Goal: Ask a question

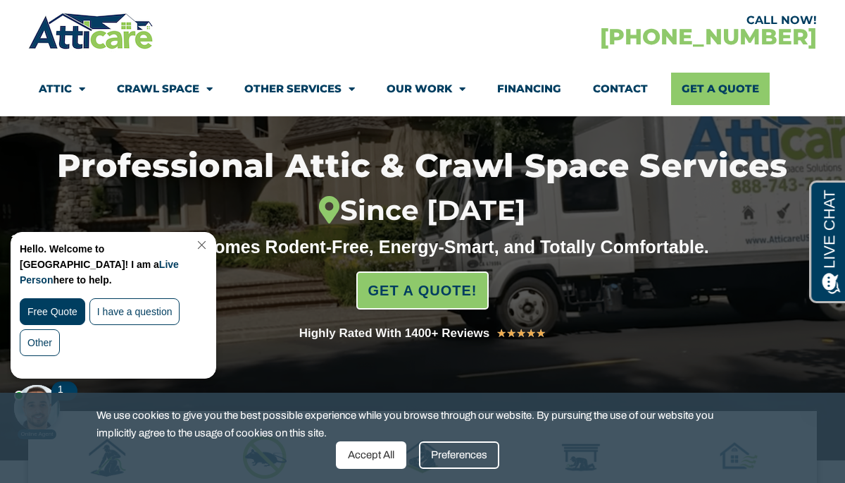
scroll to position [163, 0]
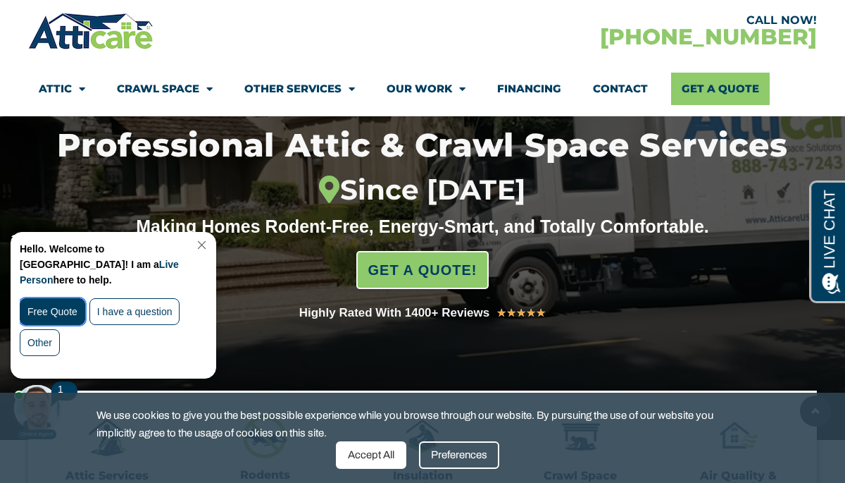
click at [71, 298] on div "Free Quote" at bounding box center [53, 311] width 66 height 27
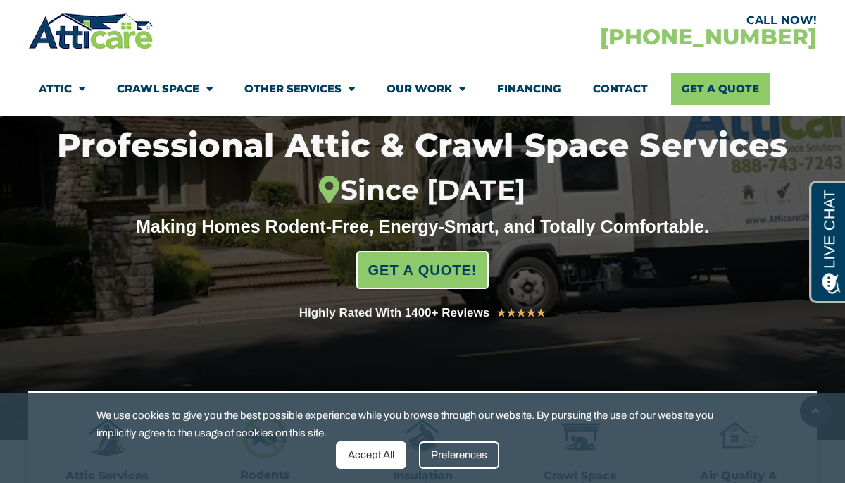
scroll to position [0, 0]
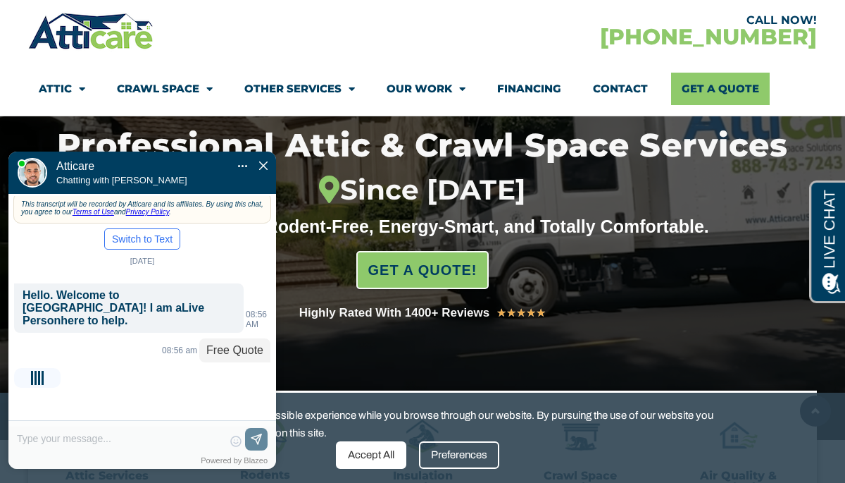
click at [122, 438] on div "😀 😁 😂 😃 😄 😅 😆 😇 😈 😉 😊 😋 😌 😍 😎 😏 😐 😑 😒 😓 😔 😕 😖 😗 😘 😛 😝 😞 😟 😠 😡 😢 😣 😤 😥 😦 Skip ph…" at bounding box center [142, 447] width 268 height 42
click at [89, 438] on div "😀 😁 😂 😃 😄 😅 😆 😇 😈 😉 😊 😋 😌 😍 😎 😏 😐 😑 😒 😓 😔 😕 😖 😗 😘 😛 😝 😞 😟 😠 😡 😢 😣 😤 😥 😦 Skip ph…" at bounding box center [142, 447] width 268 height 42
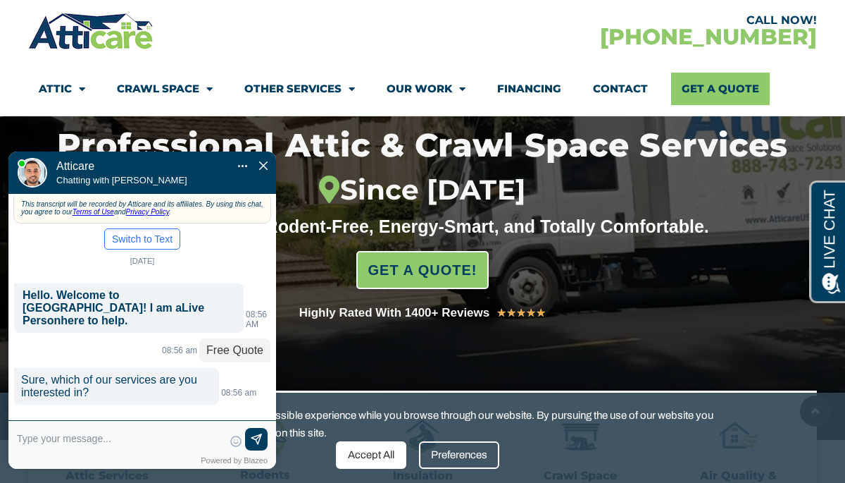
click at [73, 438] on textarea at bounding box center [120, 445] width 206 height 34
type input "free estimate for attic insul"
type textarea "free estimate for attic insul"
type input "free estimate for attic [MEDICAL_DATA]"
type textarea "free estimate for attic insulation please"
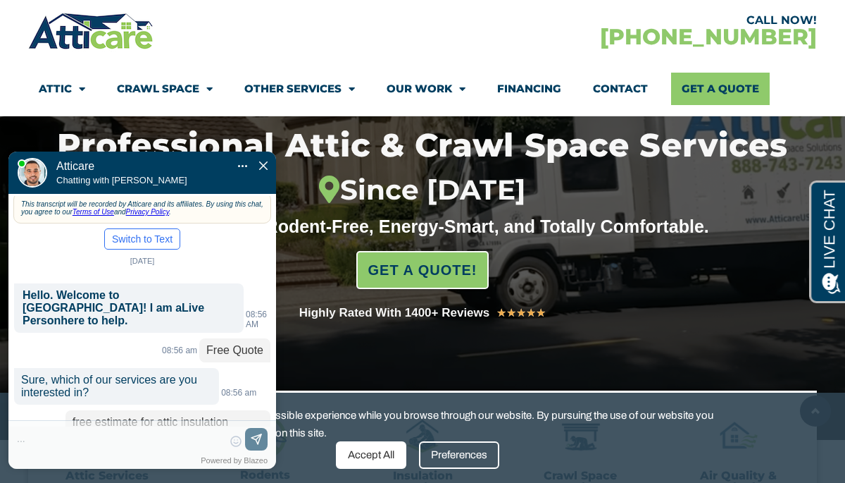
click at [121, 442] on div "😀 😁 😂 😃 😄 😅 😆 😇 😈 😉 😊 😋 😌 😍 😎 😏 😐 😑 😒 😓 😔 😕 😖 😗 😘 😛 😝 😞 😟 😠 😡 😢 😣 😤 😥 😦 Skip ph…" at bounding box center [142, 447] width 268 height 42
click at [120, 426] on div "Convert this chat to text Invalid phone number You have already been contacted …" at bounding box center [142, 307] width 268 height 313
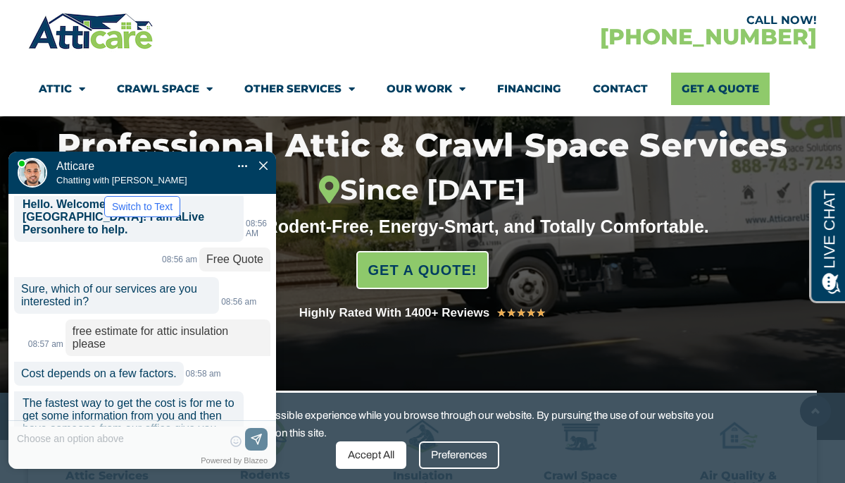
click at [114, 440] on div "😀 😁 😂 😃 😄 😅 😆 😇 😈 😉 😊 😋 😌 😍 😎 😏 😐 😑 😒 😓 😔 😕 😖 😗 😘 😛 😝 😞 😟 😠 😡 😢 😣 😤 😥 😦 Skip ph…" at bounding box center [142, 447] width 268 height 42
click at [109, 433] on div "😀 😁 😂 😃 😄 😅 😆 😇 😈 😉 😊 😋 😌 😍 😎 😏 😐 😑 😒 😓 😔 😕 😖 😗 😘 😛 😝 😞 😟 😠 😡 😢 😣 😤 😥 😦 Skip ph…" at bounding box center [142, 447] width 268 height 42
click at [90, 445] on div "😀 😁 😂 😃 😄 😅 😆 😇 😈 😉 😊 😋 😌 😍 😎 😏 😐 😑 😒 😓 😔 😕 😖 😗 😘 😛 😝 😞 😟 😠 😡 😢 😣 😤 😥 😦 Skip ph…" at bounding box center [142, 447] width 268 height 42
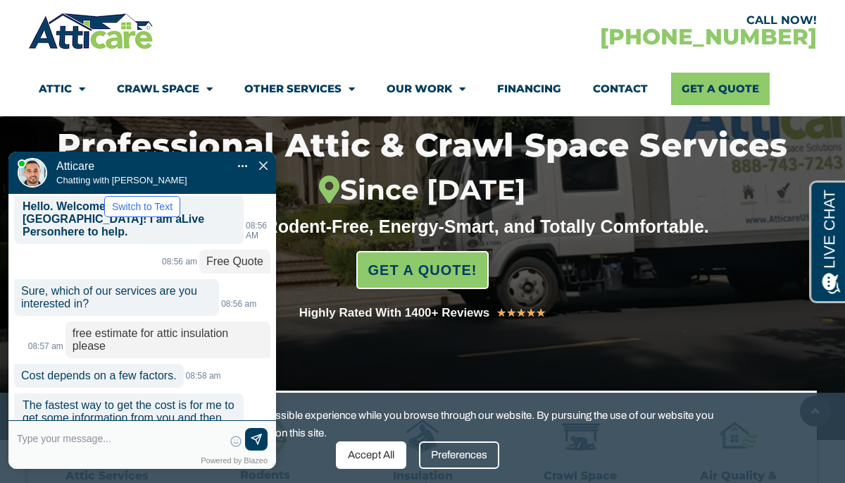
click at [137, 438] on textarea at bounding box center [120, 445] width 206 height 34
type input "do you give free estimate"
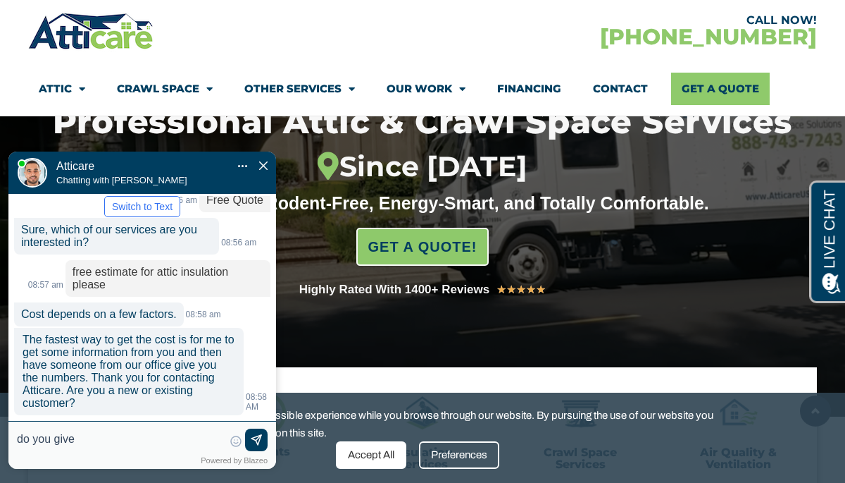
scroll to position [179, 0]
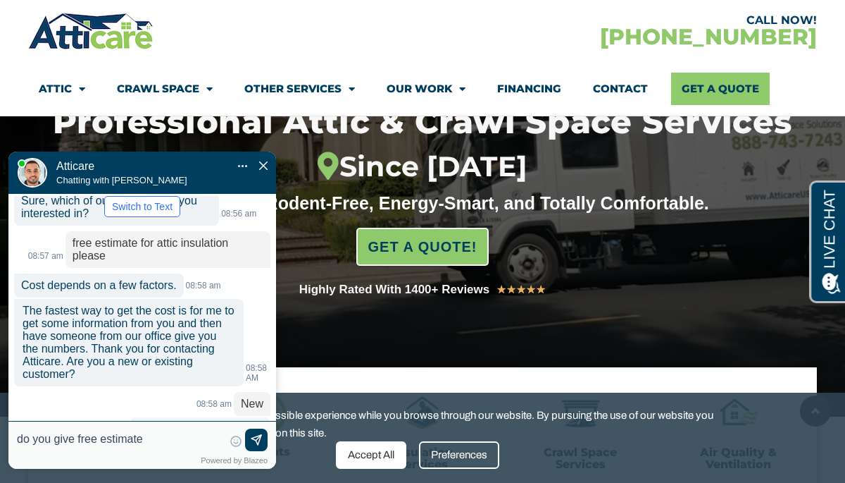
type input "do you give free estimate"
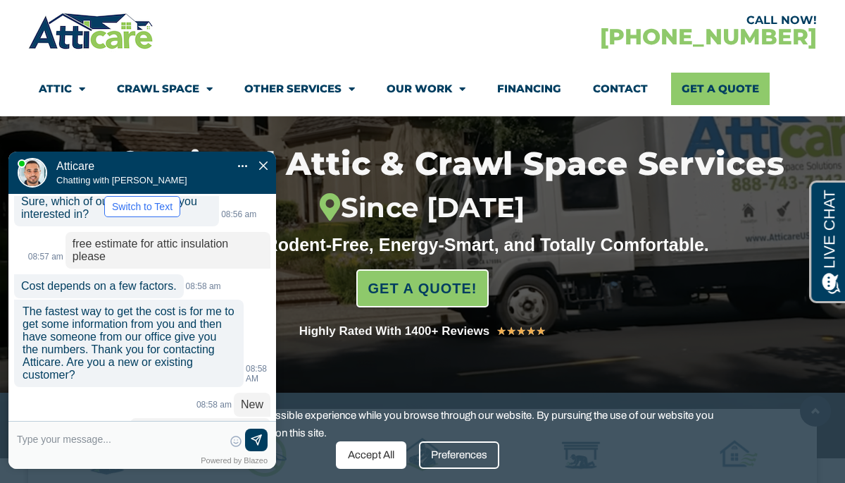
scroll to position [259, 0]
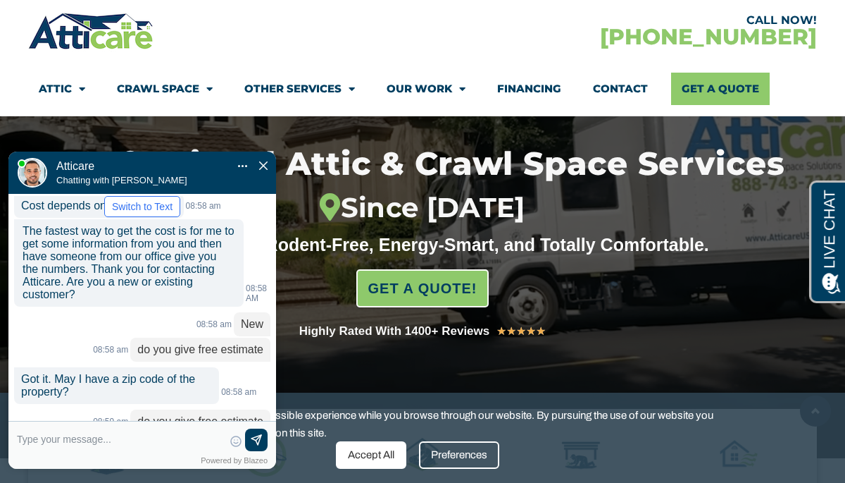
click at [264, 161] on img "Close Chat" at bounding box center [263, 165] width 8 height 8
